Goal: Transaction & Acquisition: Subscribe to service/newsletter

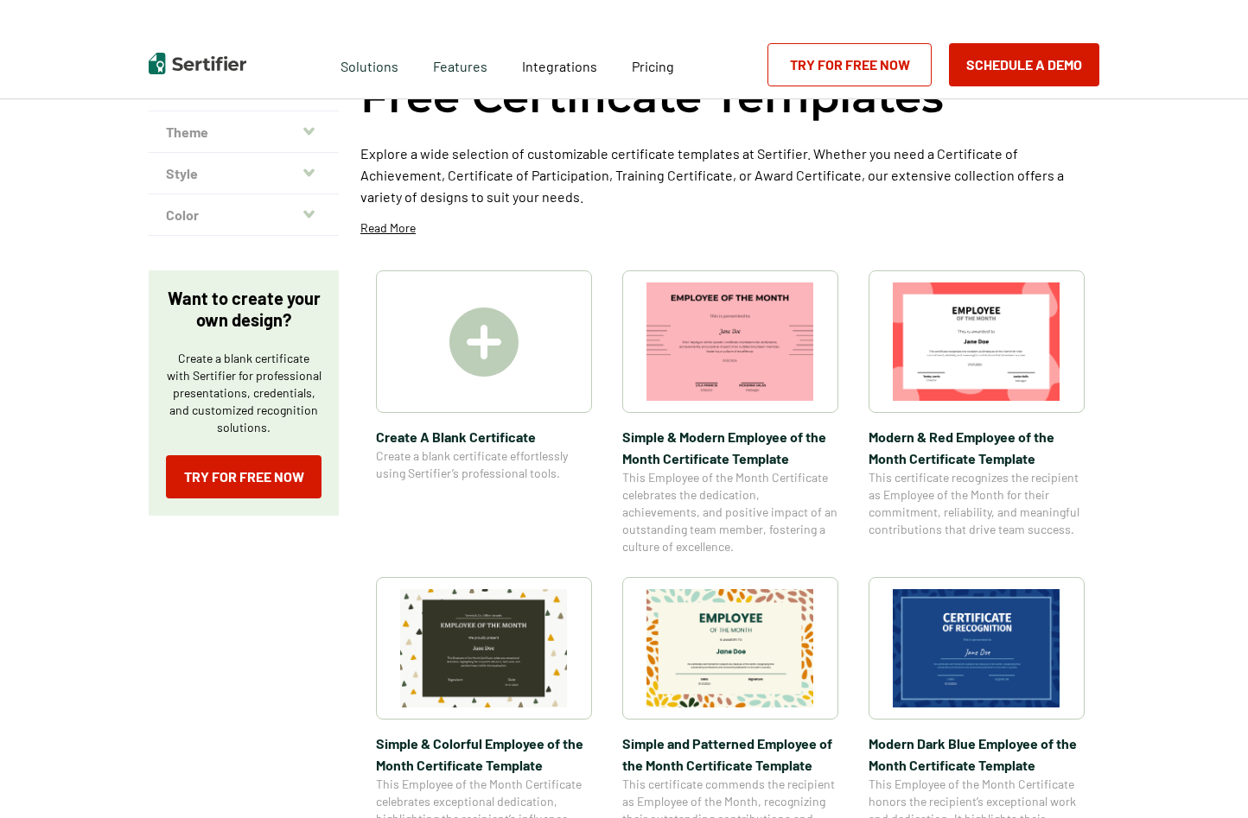
scroll to position [173, 0]
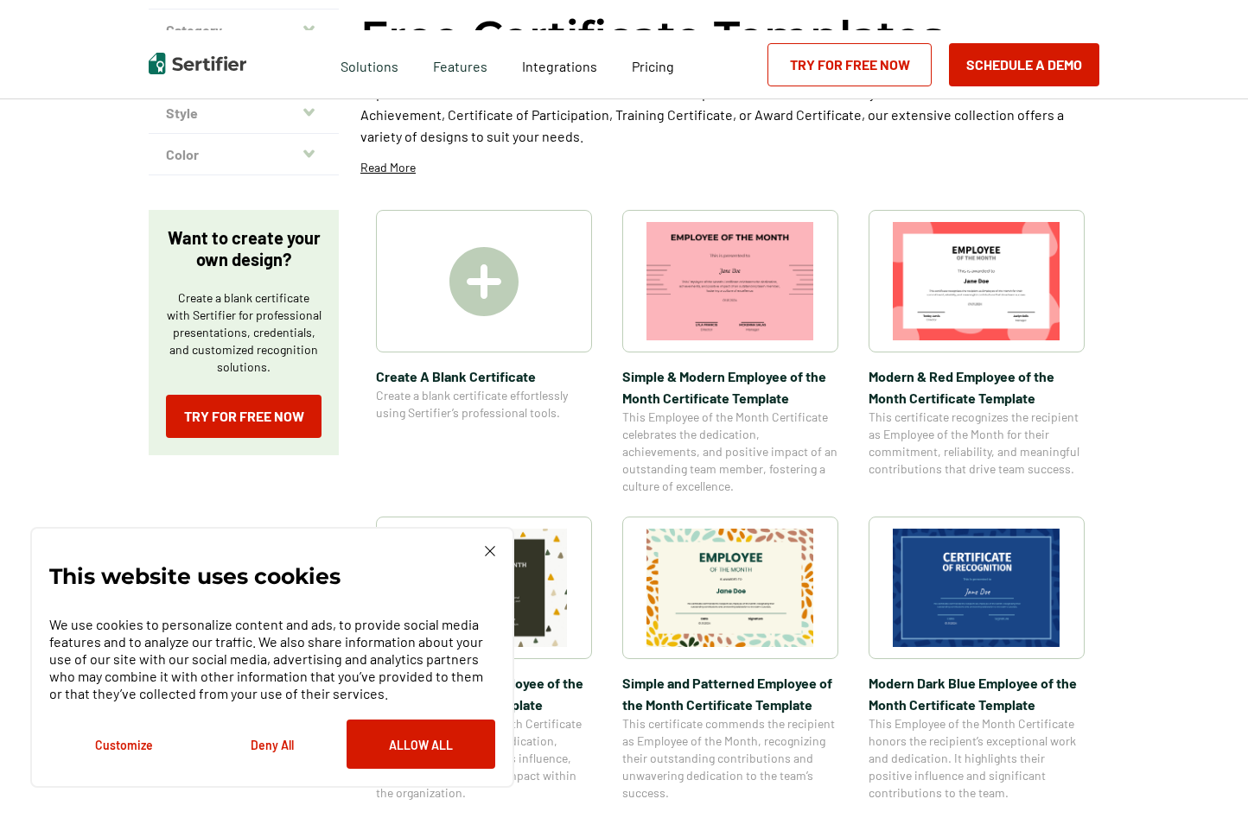
click at [947, 262] on img at bounding box center [977, 281] width 168 height 118
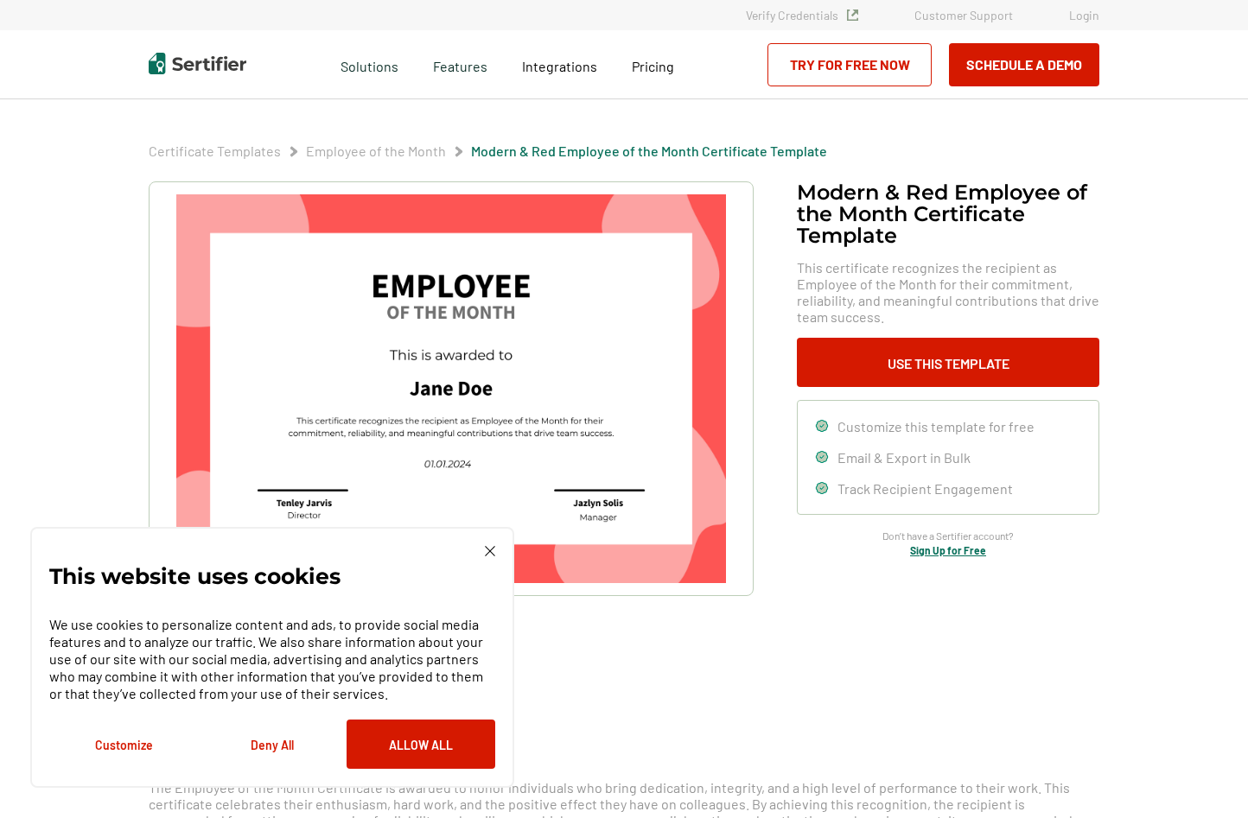
click at [493, 560] on div "This website uses cookies We use cookies to personalize content and ads, to pro…" at bounding box center [272, 657] width 446 height 223
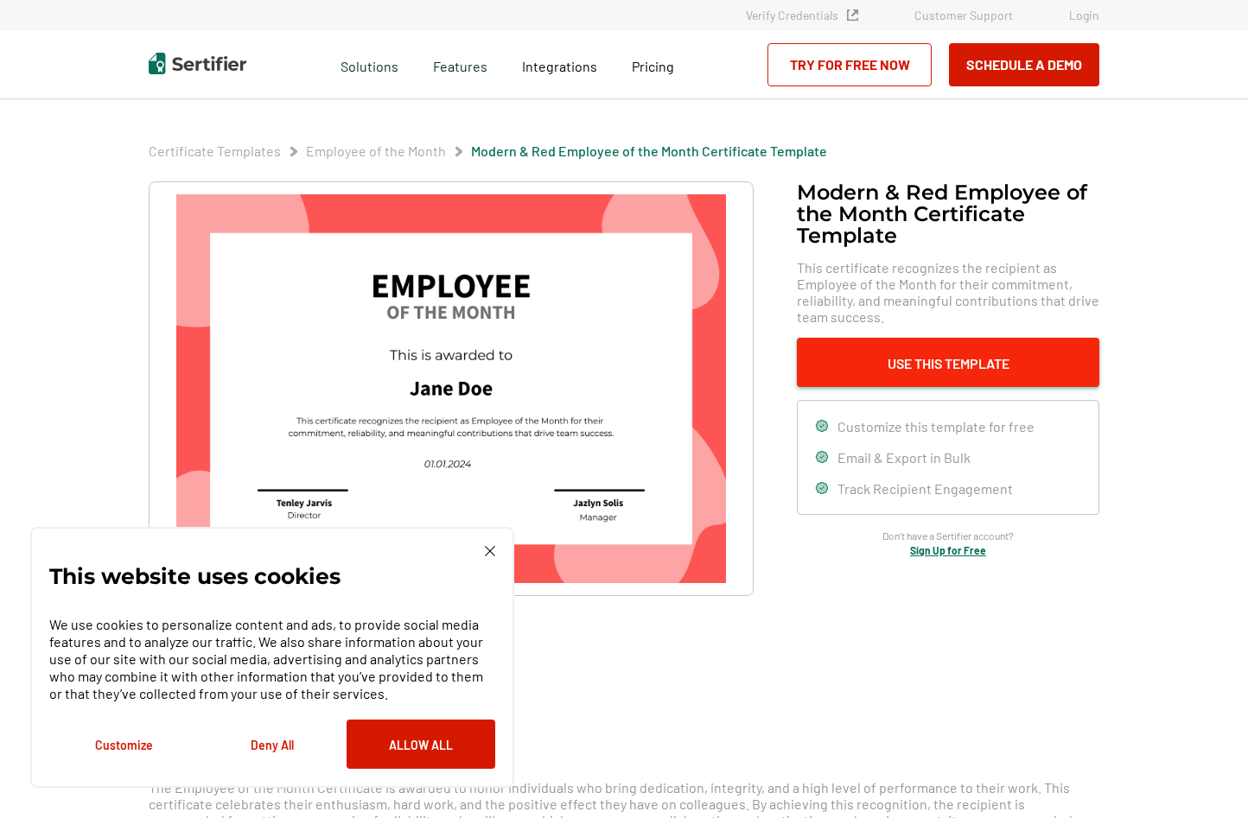
click at [907, 346] on button "Use This Template" at bounding box center [948, 362] width 302 height 49
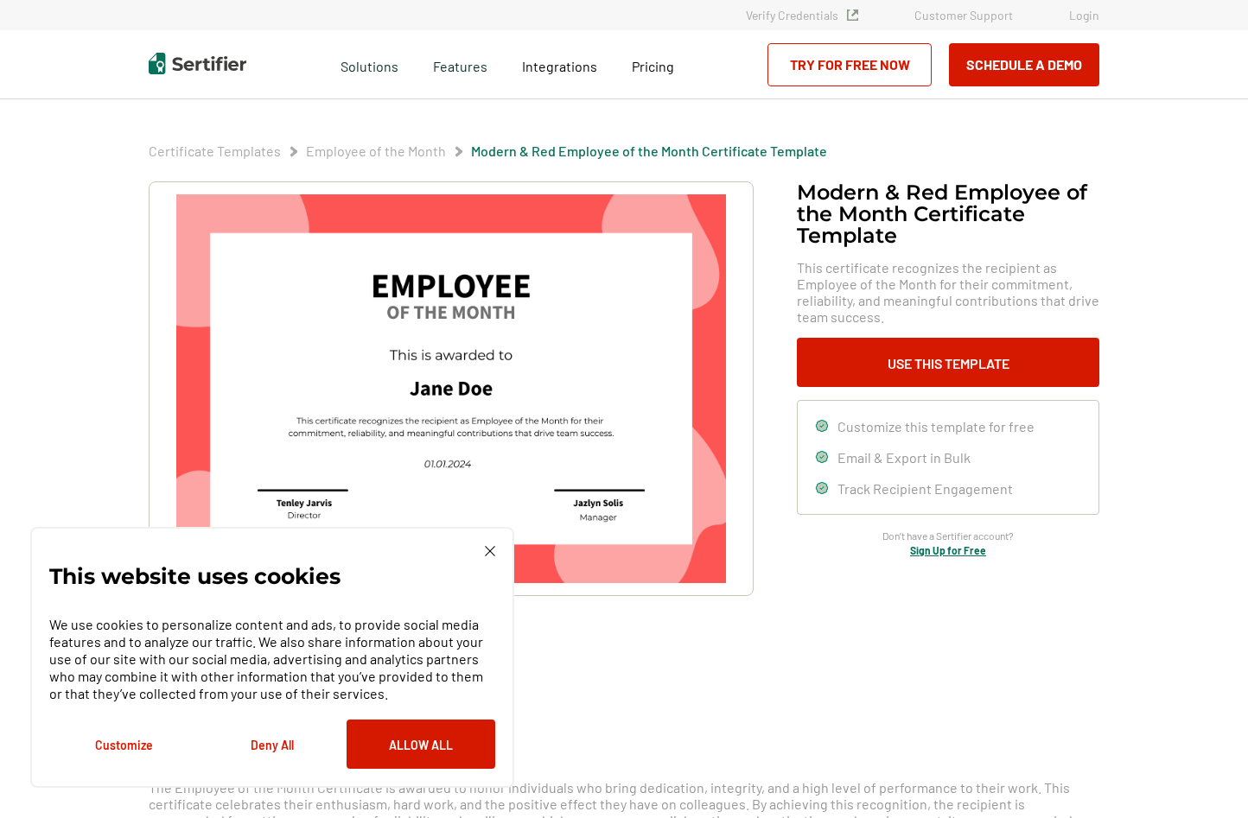
click at [882, 70] on link "Try for Free Now" at bounding box center [849, 64] width 164 height 43
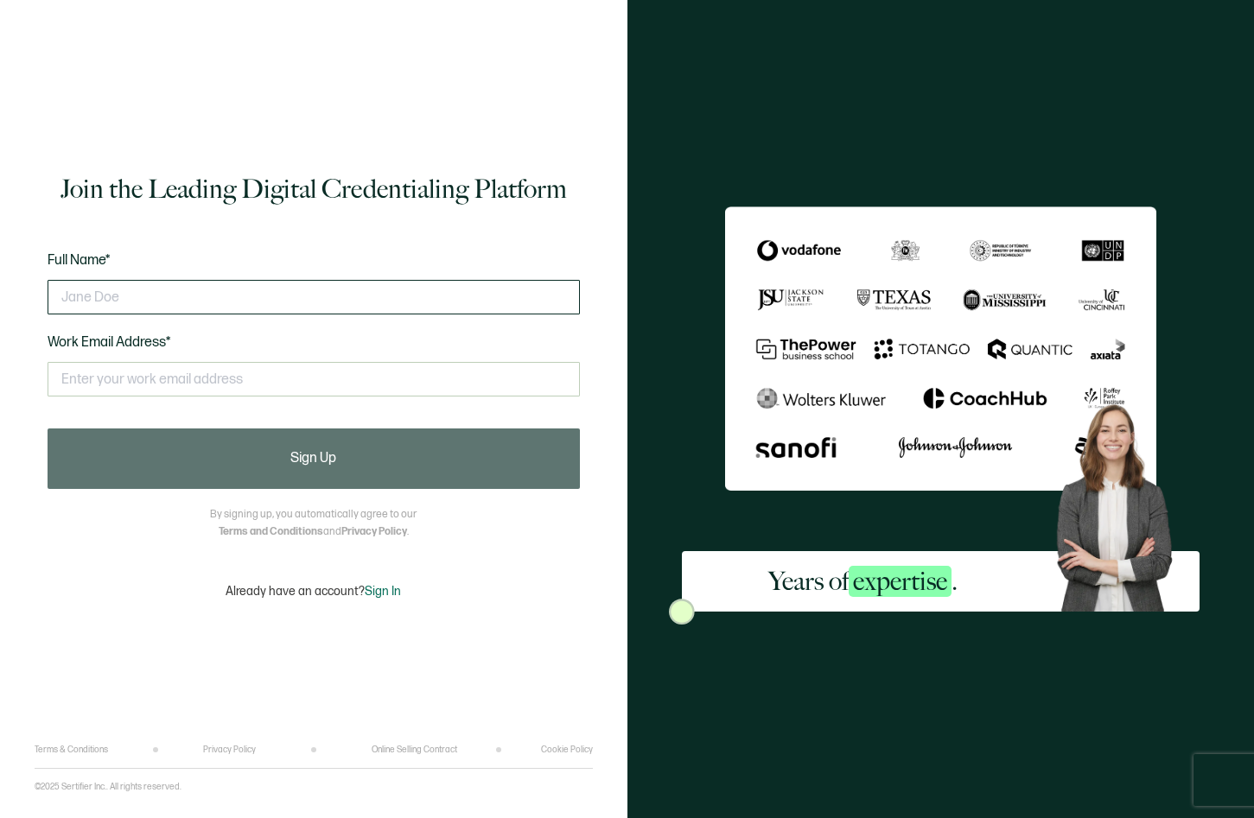
click at [274, 308] on input "text" at bounding box center [314, 297] width 532 height 35
type input "J"
click at [281, 303] on input "text" at bounding box center [314, 297] width 532 height 35
type input "jcovar5"
type input "juan9562009@gmail.com"
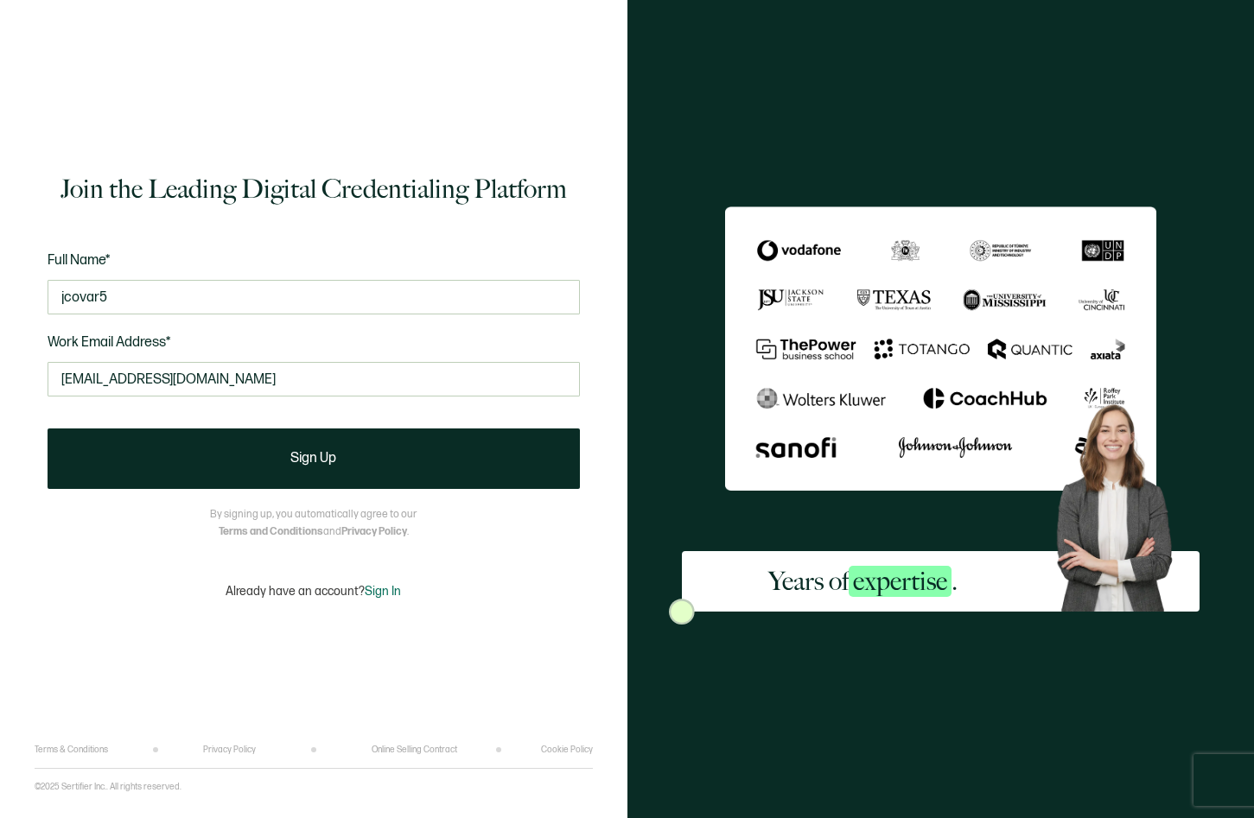
drag, startPoint x: 143, startPoint y: 307, endPoint x: -74, endPoint y: 304, distance: 217.8
click at [0, 304] on html "Join the Leading Digital Credentialing Platform Full Name* jcovar5 Work Email A…" at bounding box center [627, 409] width 1254 height 818
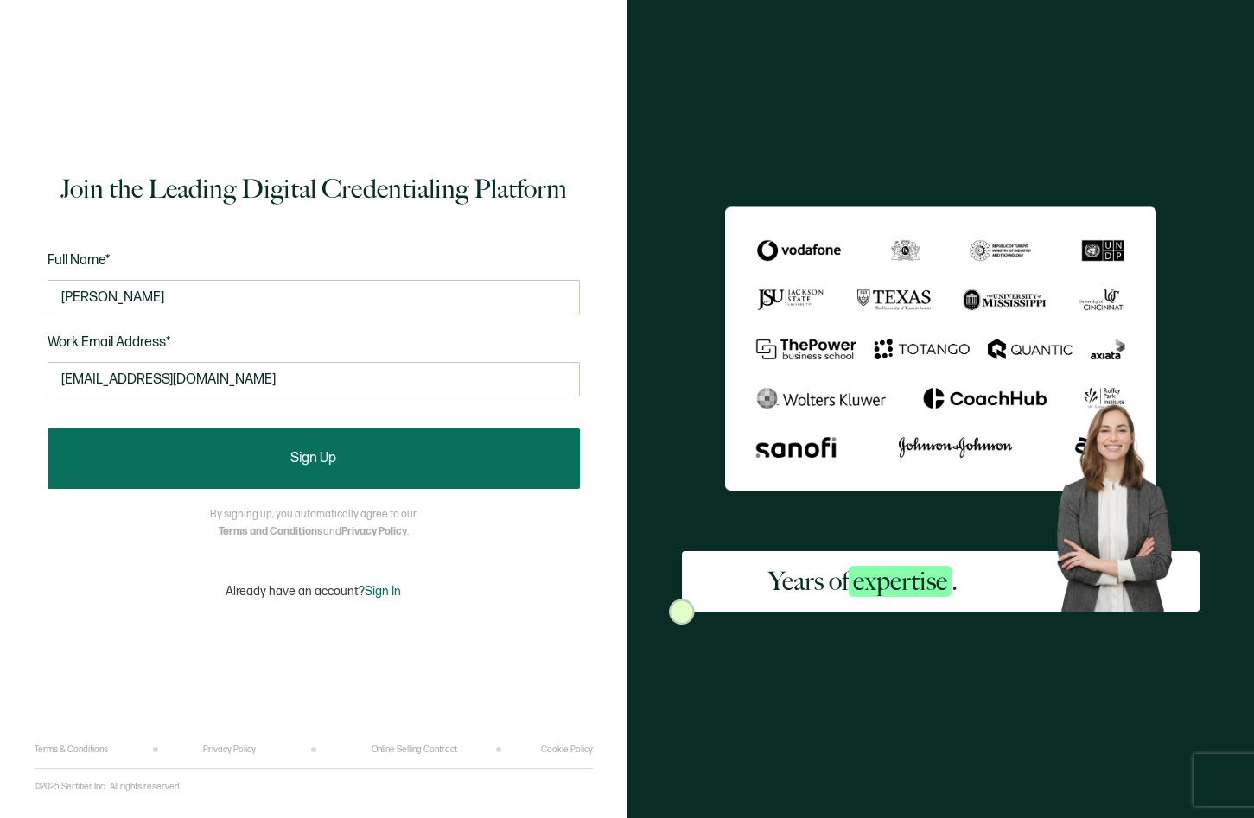
type input "Juan Covarrubias"
click at [466, 474] on button "Sign Up" at bounding box center [314, 459] width 532 height 60
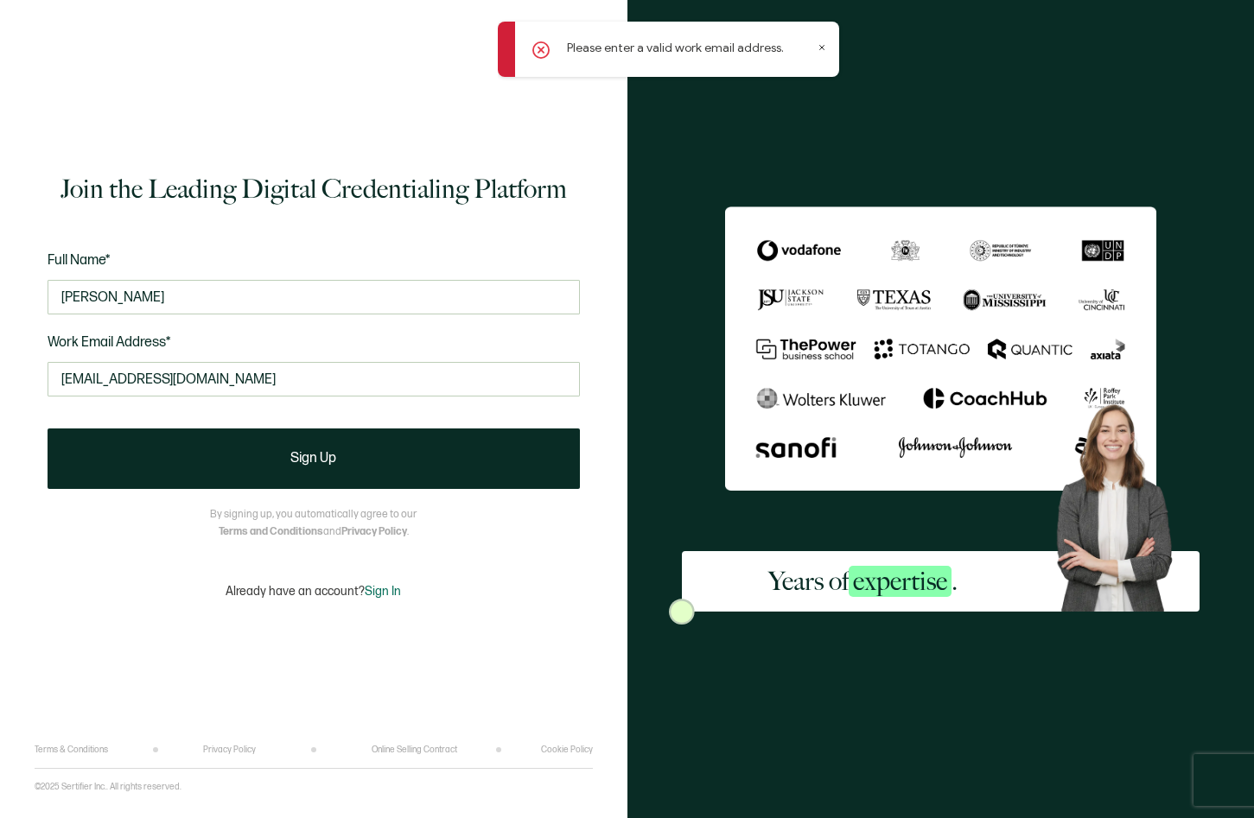
drag, startPoint x: 284, startPoint y: 385, endPoint x: -395, endPoint y: 374, distance: 679.2
click at [0, 374] on html "Please enter a valid work email address. Join the Leading Digital Credentialing…" at bounding box center [627, 409] width 1254 height 818
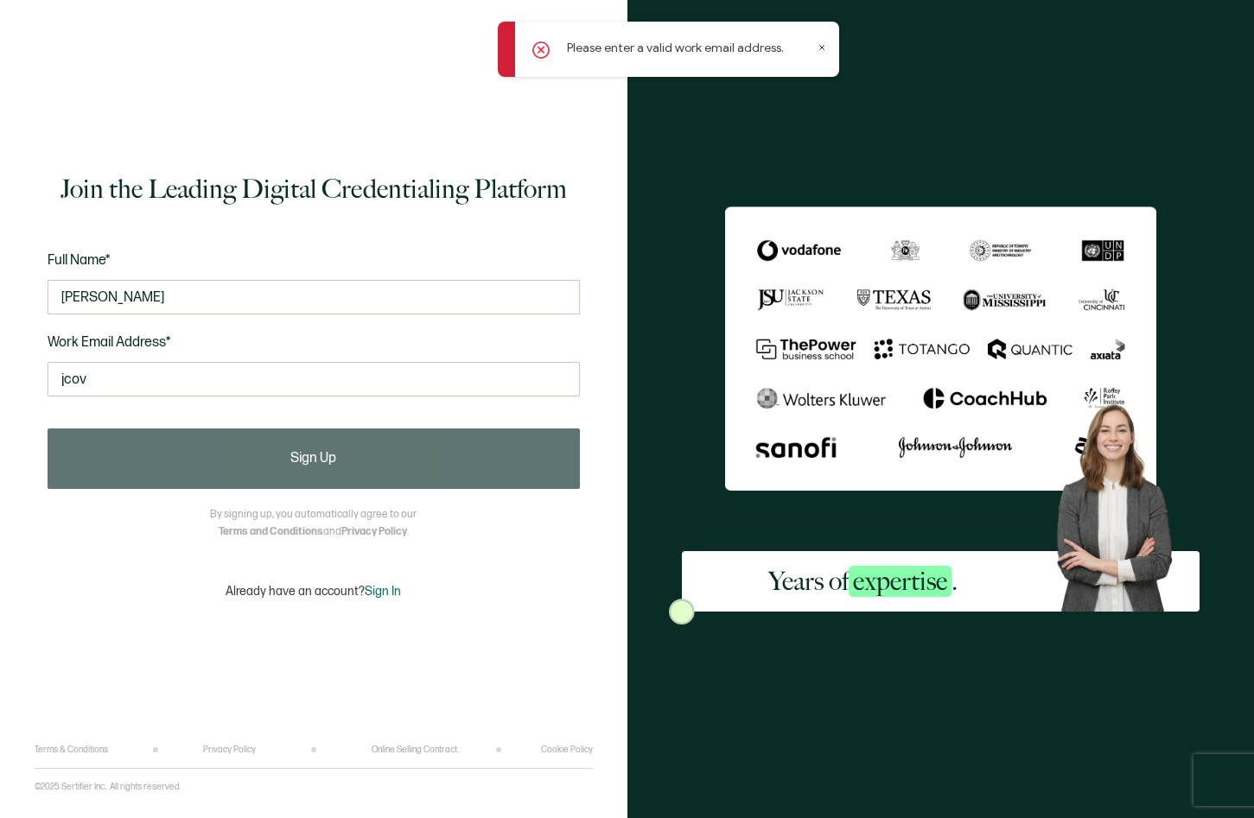
type input "jcovarrubias@mcallen.net"
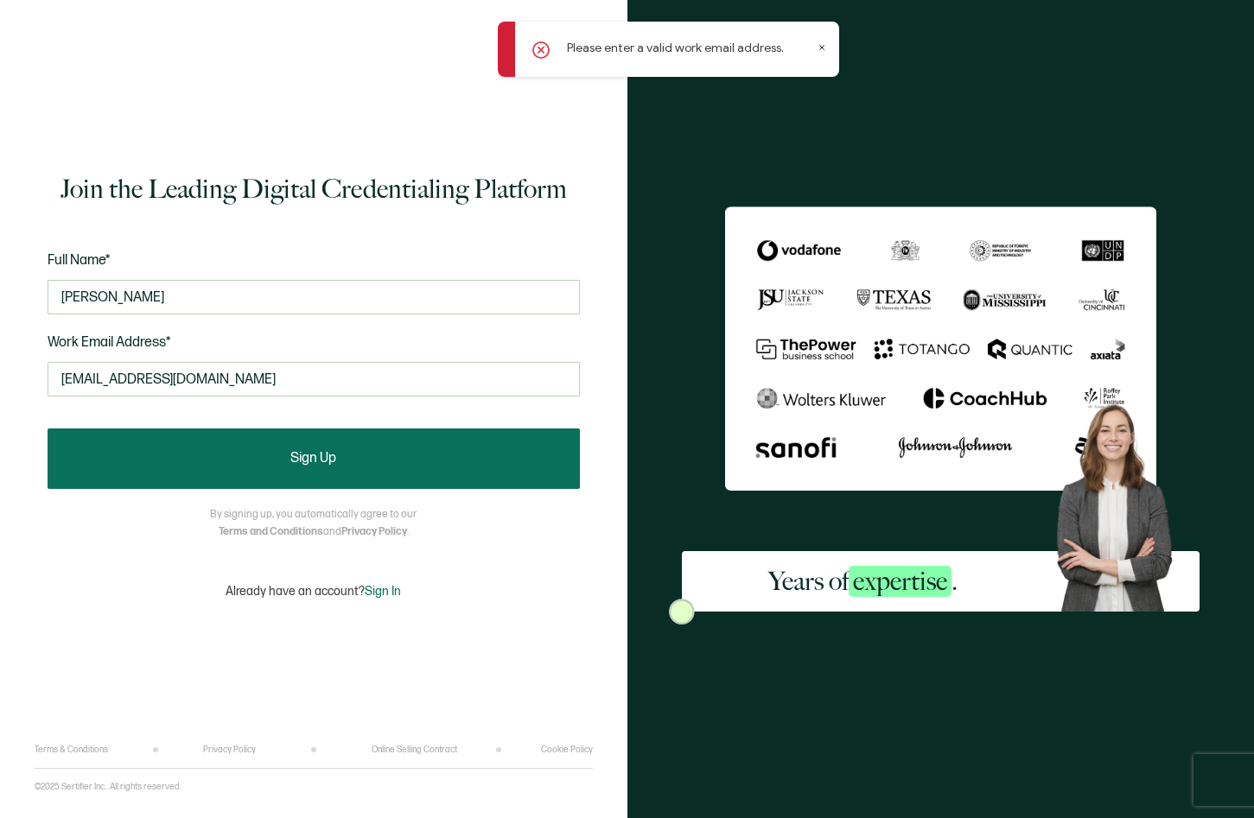
click at [330, 477] on button "Sign Up" at bounding box center [314, 459] width 532 height 60
